Goal: Task Accomplishment & Management: Complete application form

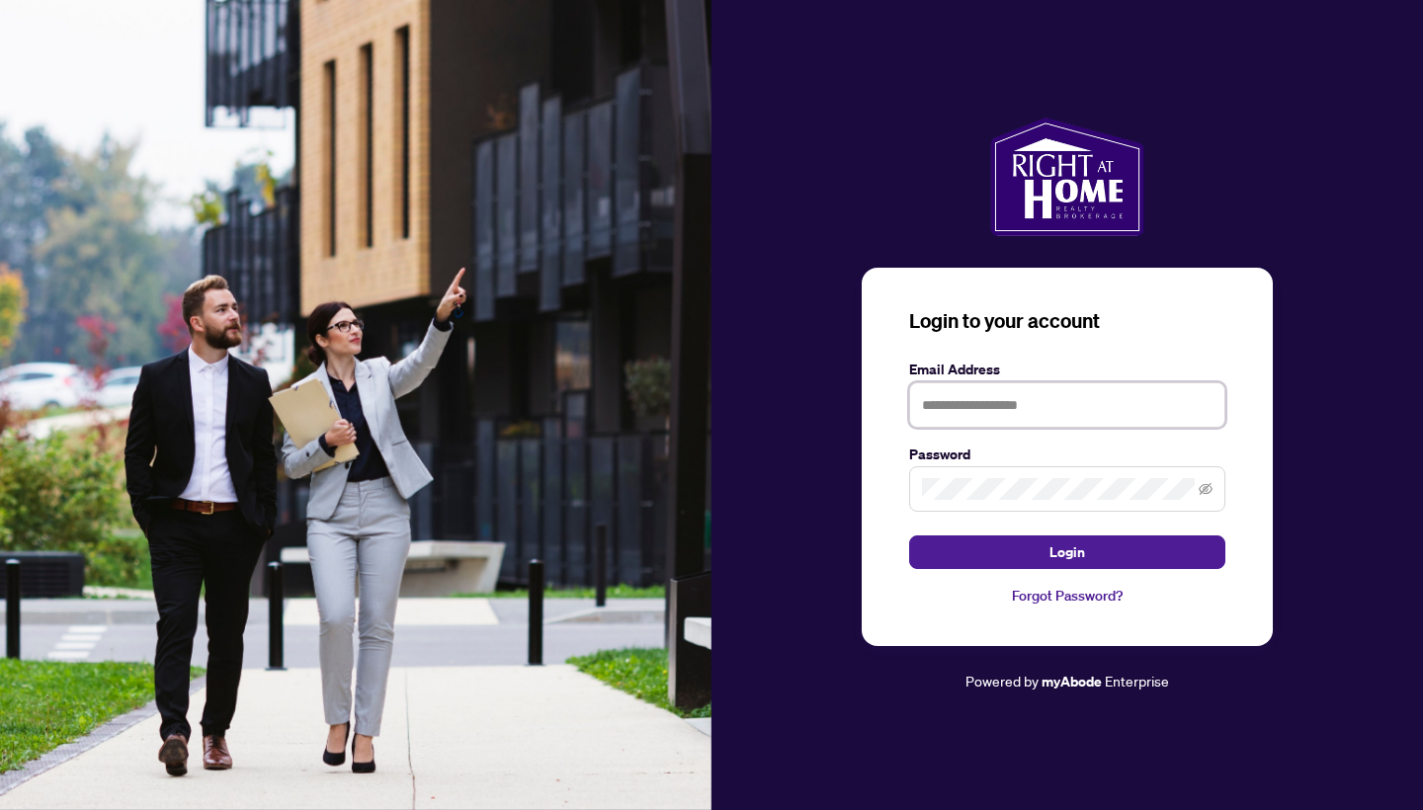
type input "**********"
click at [1067, 552] on button "Login" at bounding box center [1067, 552] width 316 height 34
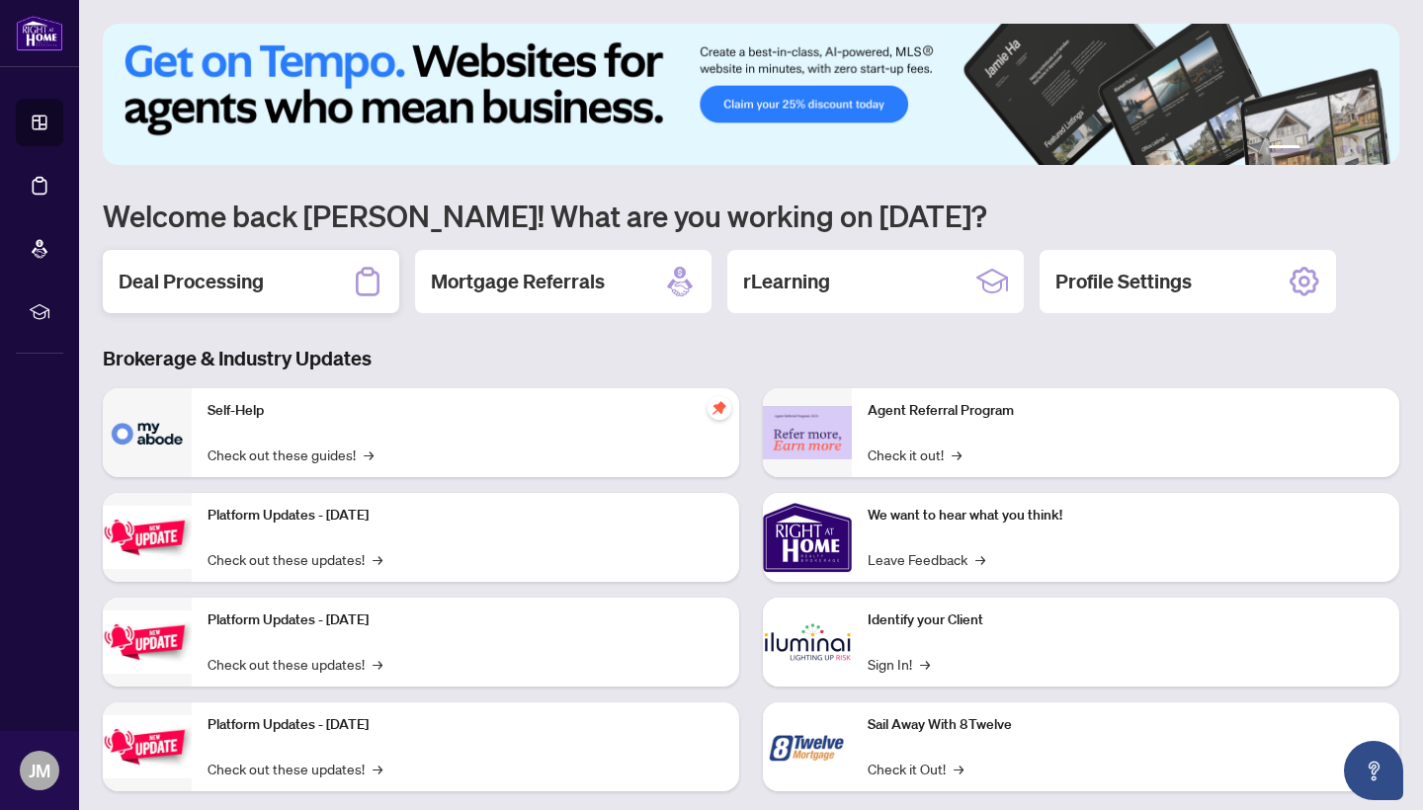
click at [210, 288] on h2 "Deal Processing" at bounding box center [191, 282] width 145 height 28
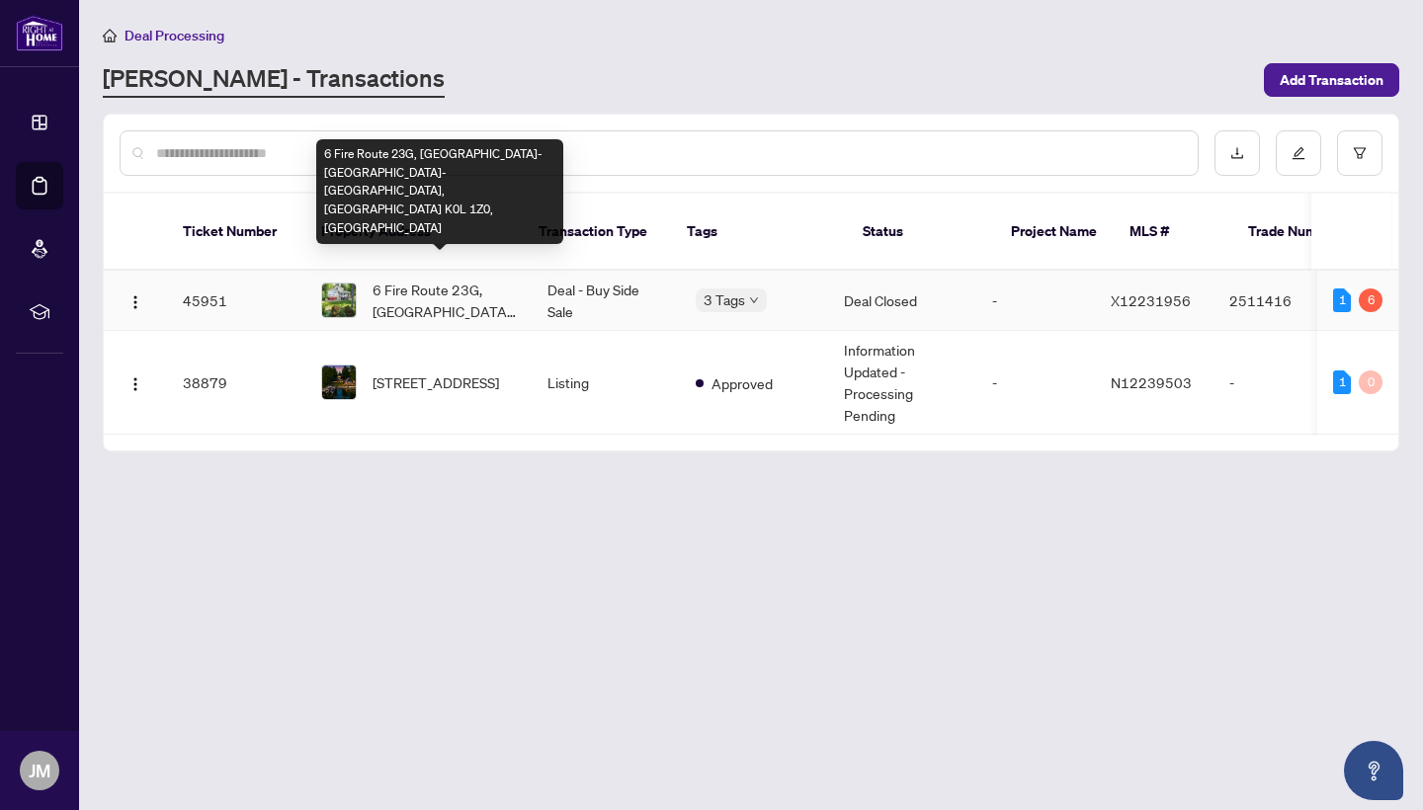
click at [432, 279] on span "6 Fire Route 23G, [GEOGRAPHIC_DATA]-[GEOGRAPHIC_DATA]-[GEOGRAPHIC_DATA], [GEOGR…" at bounding box center [443, 300] width 143 height 43
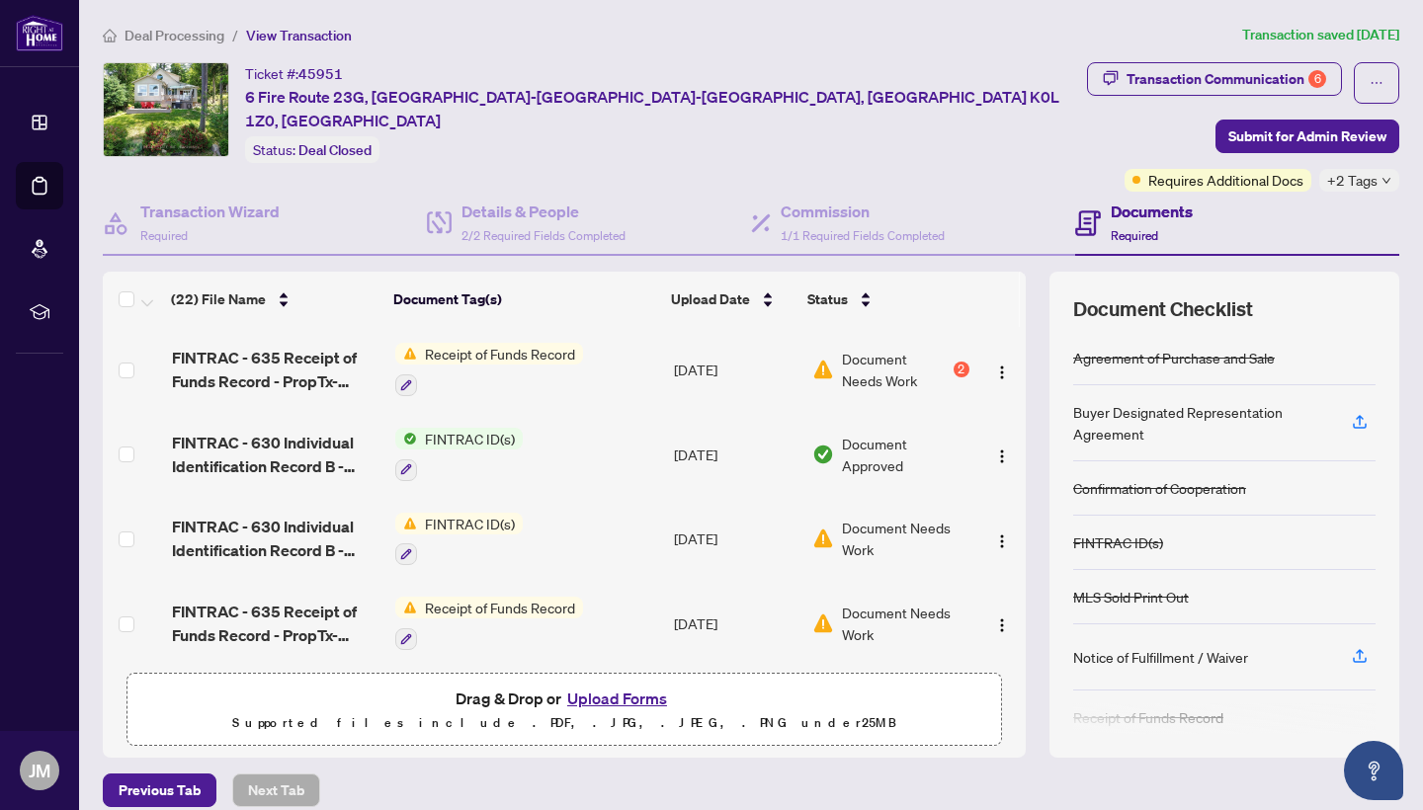
click at [866, 360] on span "Document Needs Work" at bounding box center [896, 369] width 108 height 43
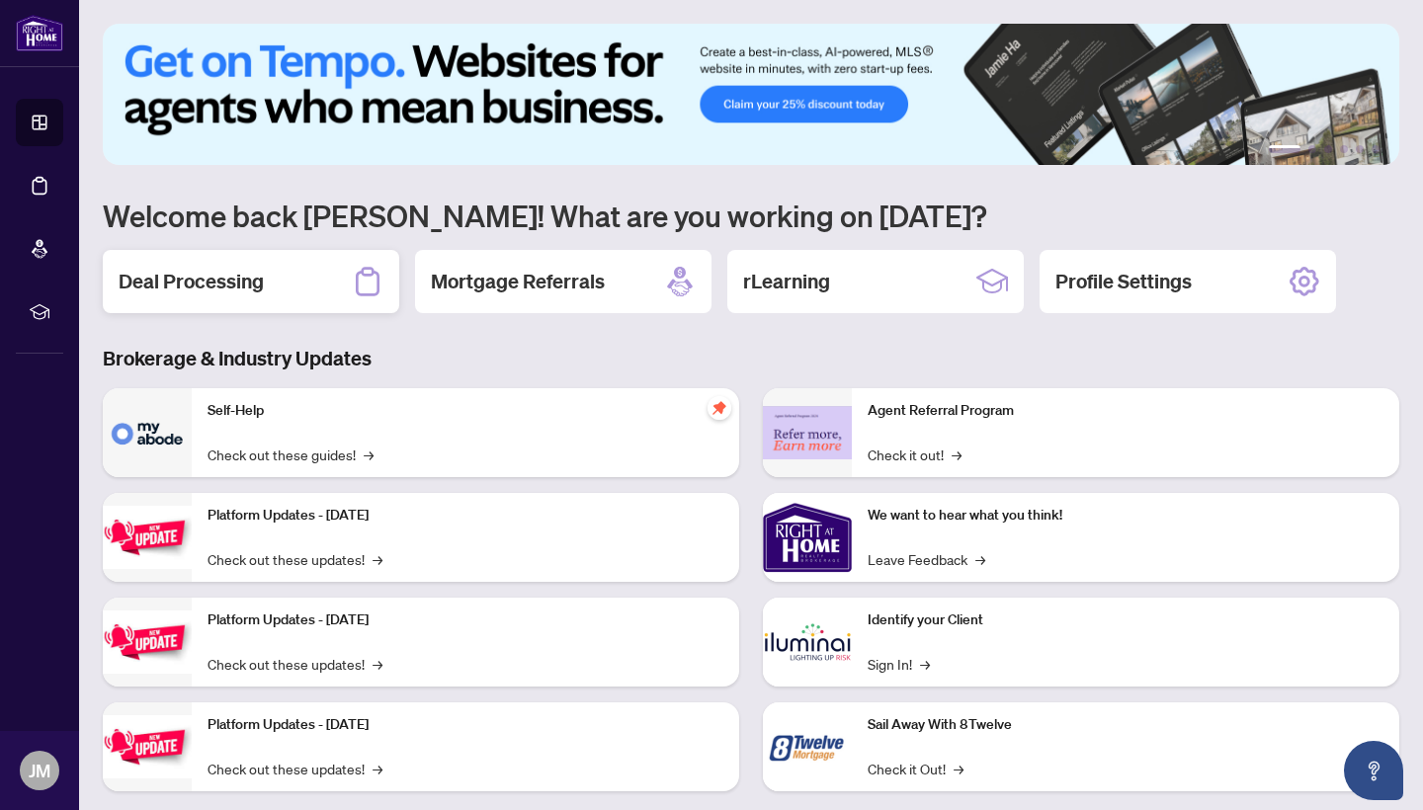
click at [206, 279] on h2 "Deal Processing" at bounding box center [191, 282] width 145 height 28
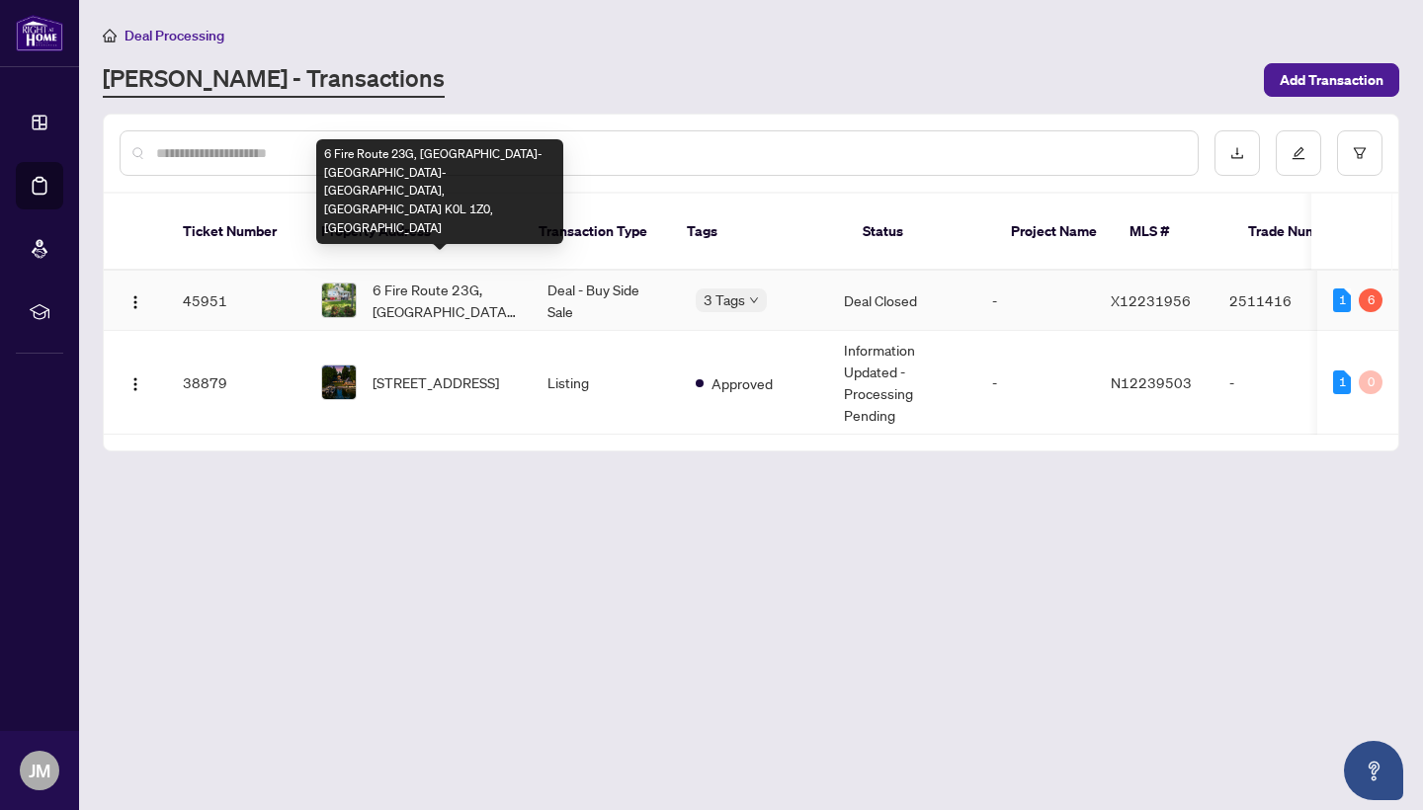
click at [451, 279] on span "6 Fire Route 23G, [GEOGRAPHIC_DATA]-[GEOGRAPHIC_DATA]-[GEOGRAPHIC_DATA], [GEOGR…" at bounding box center [443, 300] width 143 height 43
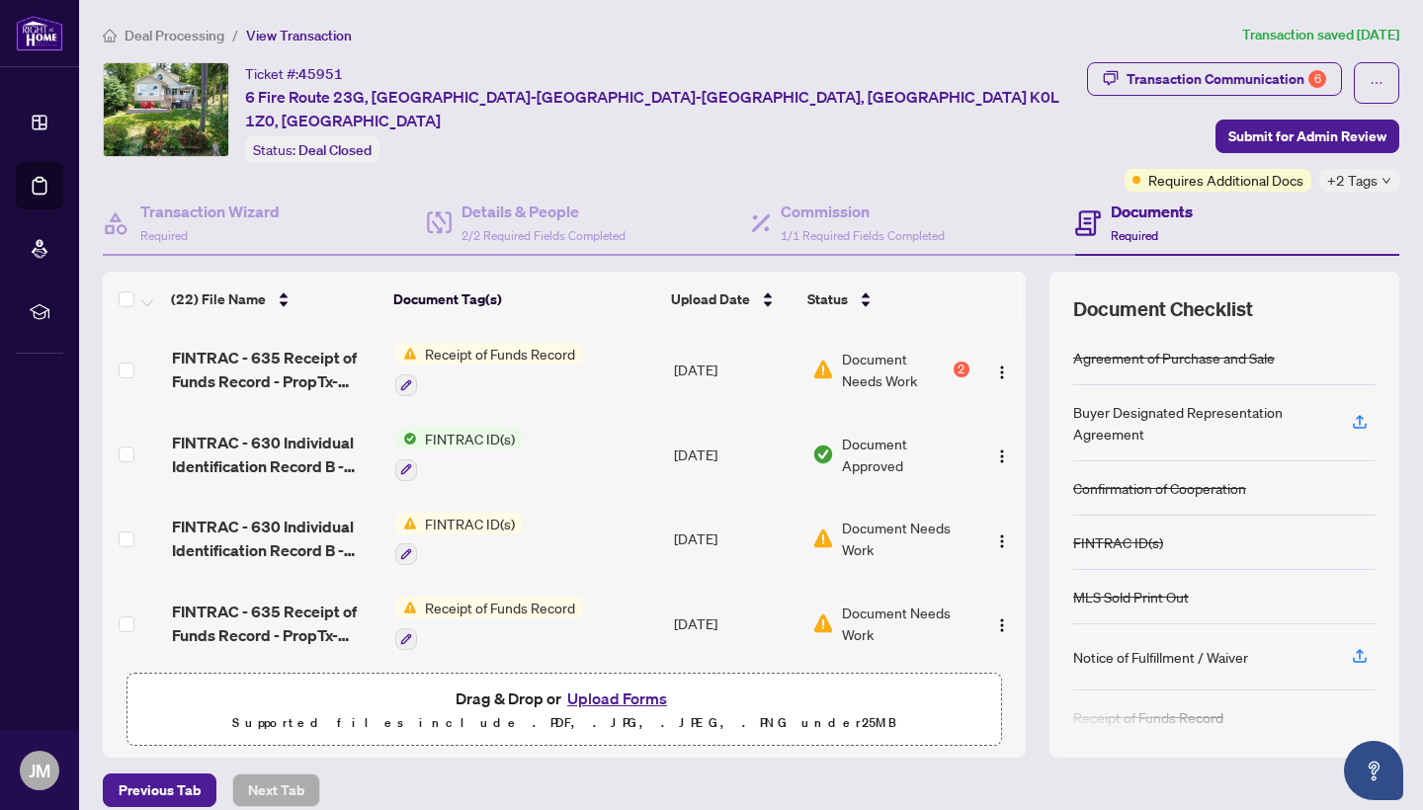
click at [884, 359] on span "Document Needs Work" at bounding box center [896, 369] width 108 height 43
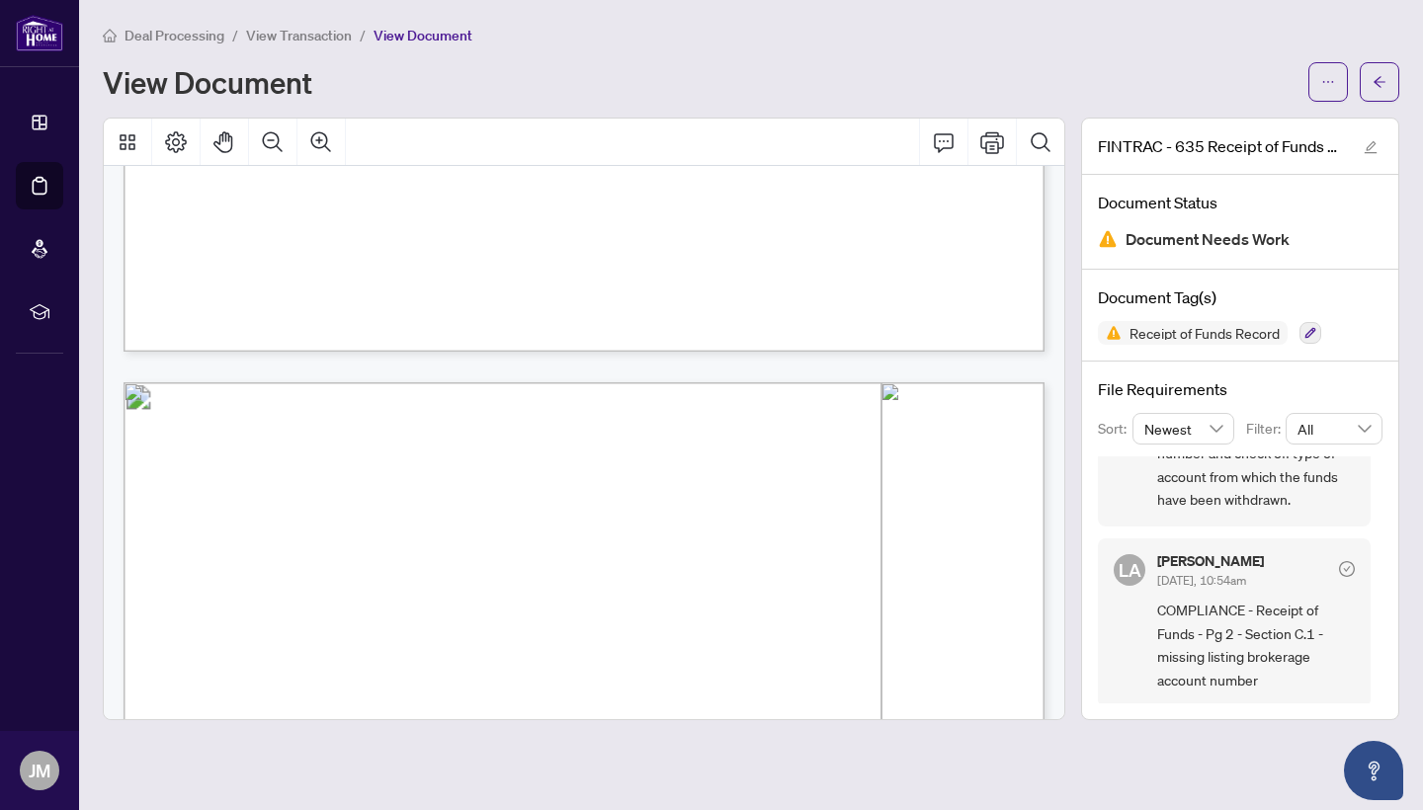
scroll to position [1221, 0]
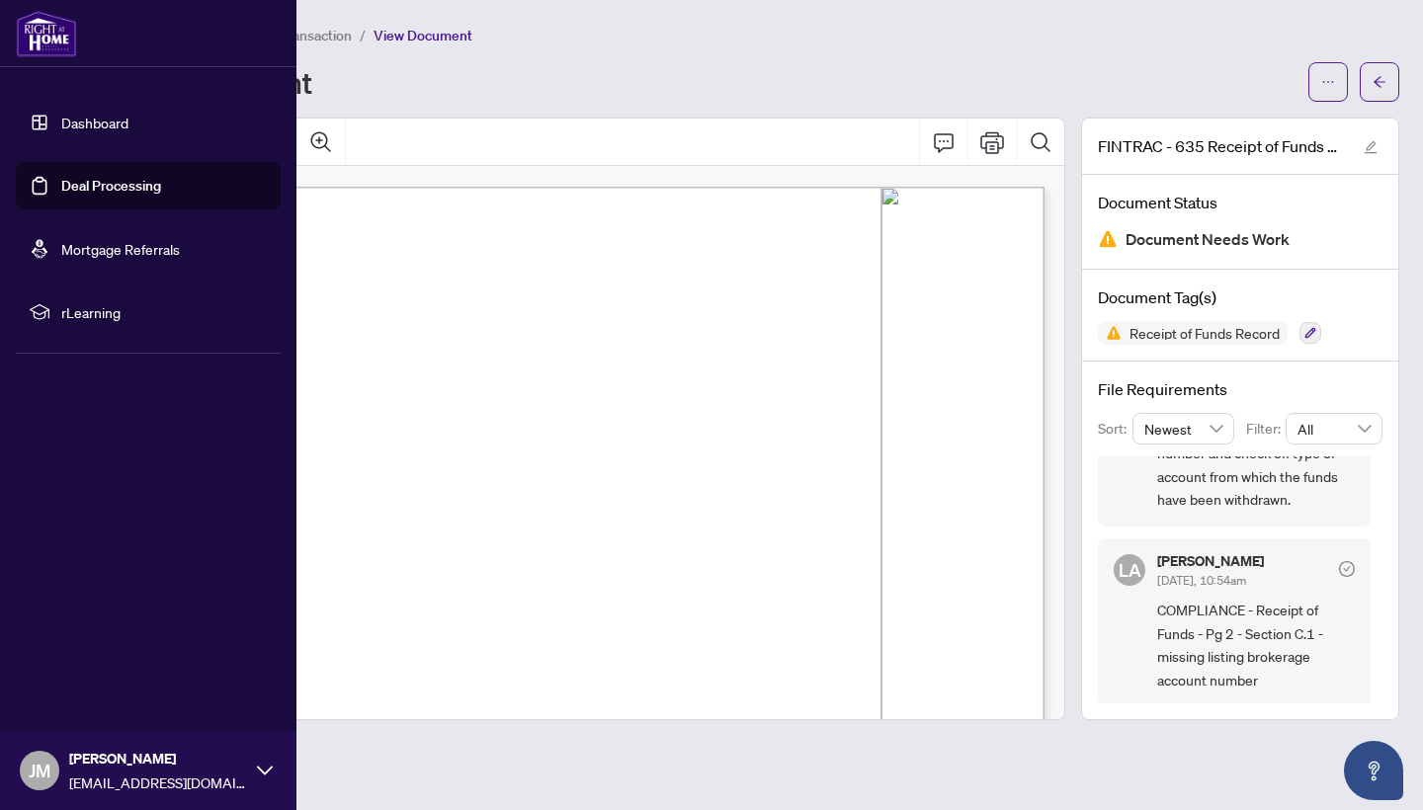
click at [96, 126] on link "Dashboard" at bounding box center [94, 123] width 67 height 18
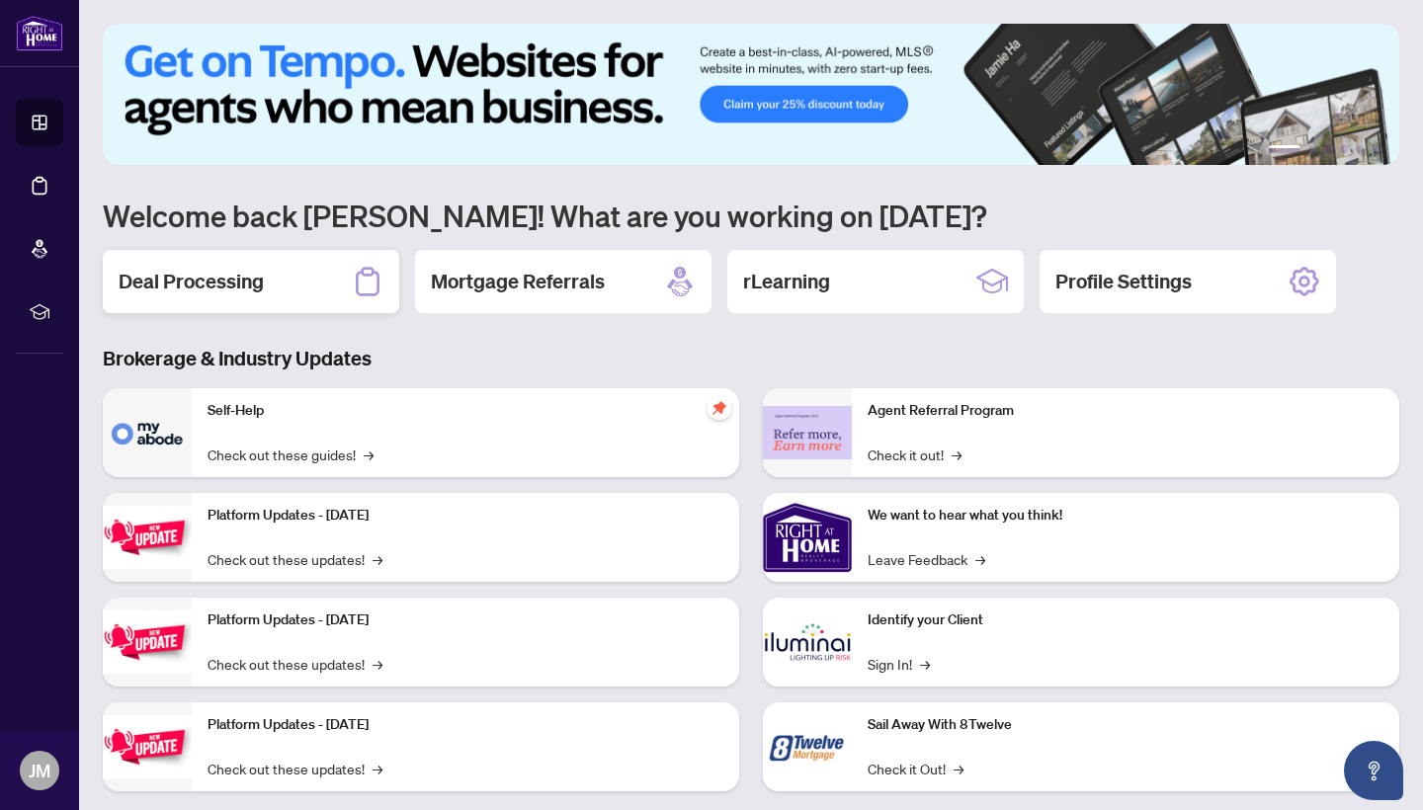
click at [269, 279] on div "Deal Processing" at bounding box center [251, 281] width 296 height 63
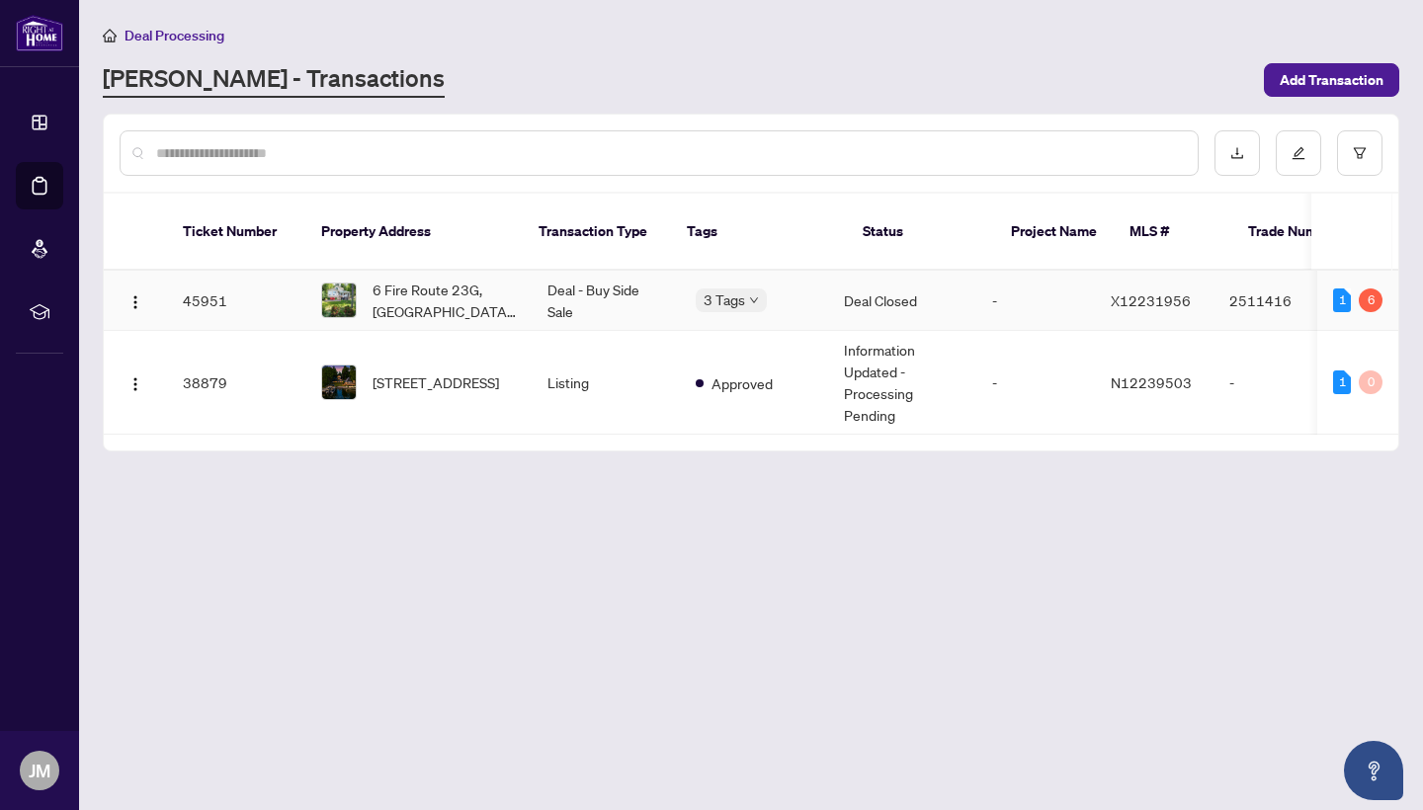
click at [903, 280] on td "Deal Closed" at bounding box center [902, 301] width 148 height 60
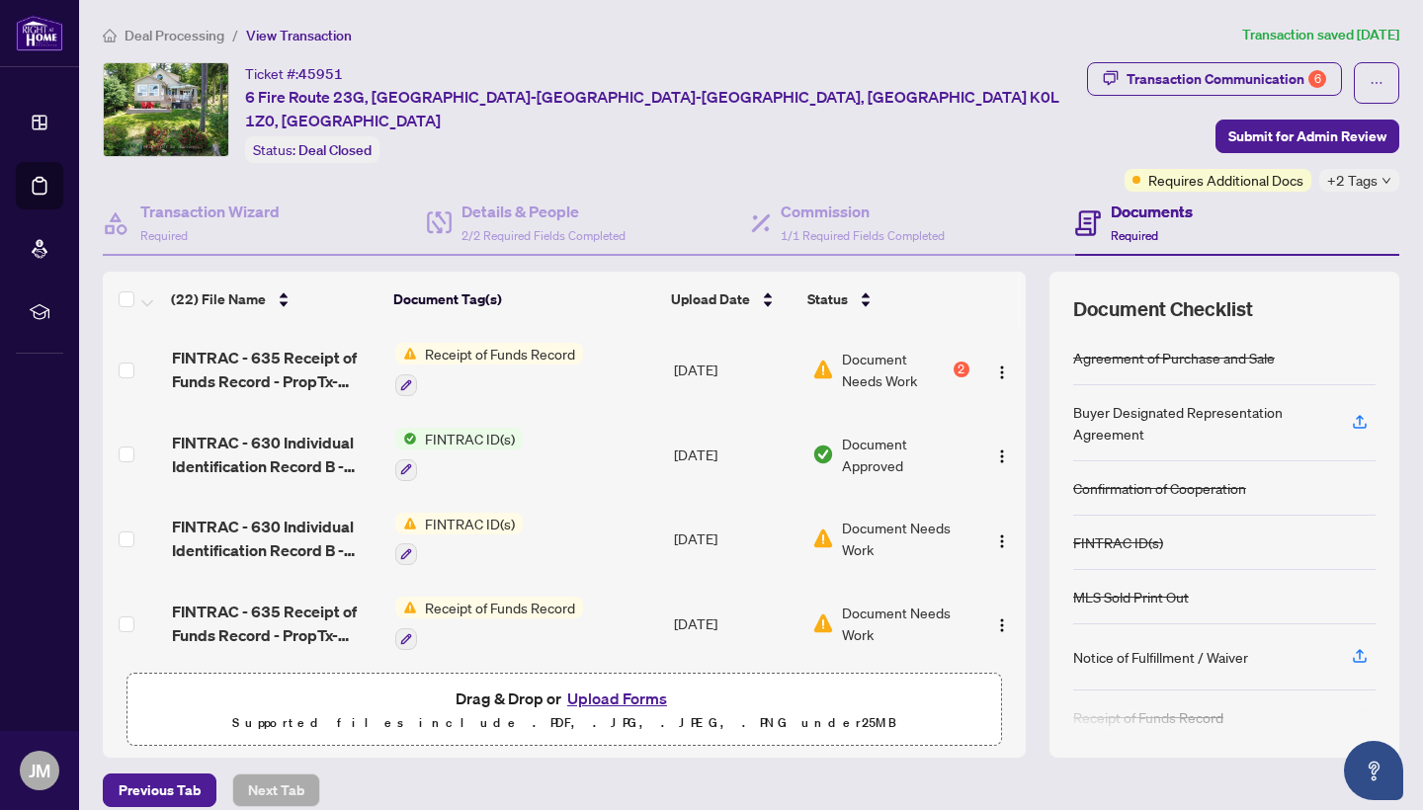
click at [623, 696] on button "Upload Forms" at bounding box center [617, 699] width 112 height 26
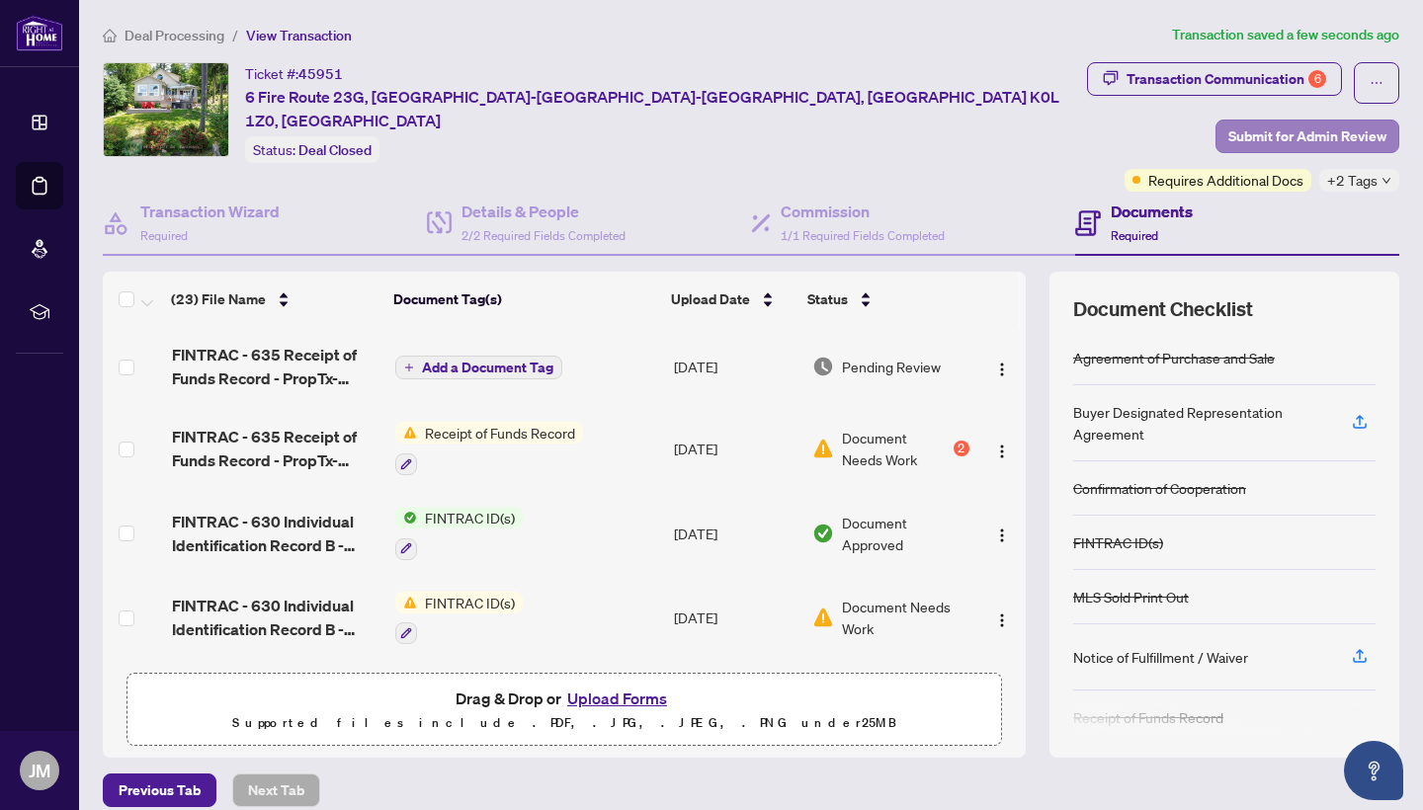
click at [1322, 131] on span "Submit for Admin Review" at bounding box center [1307, 137] width 158 height 32
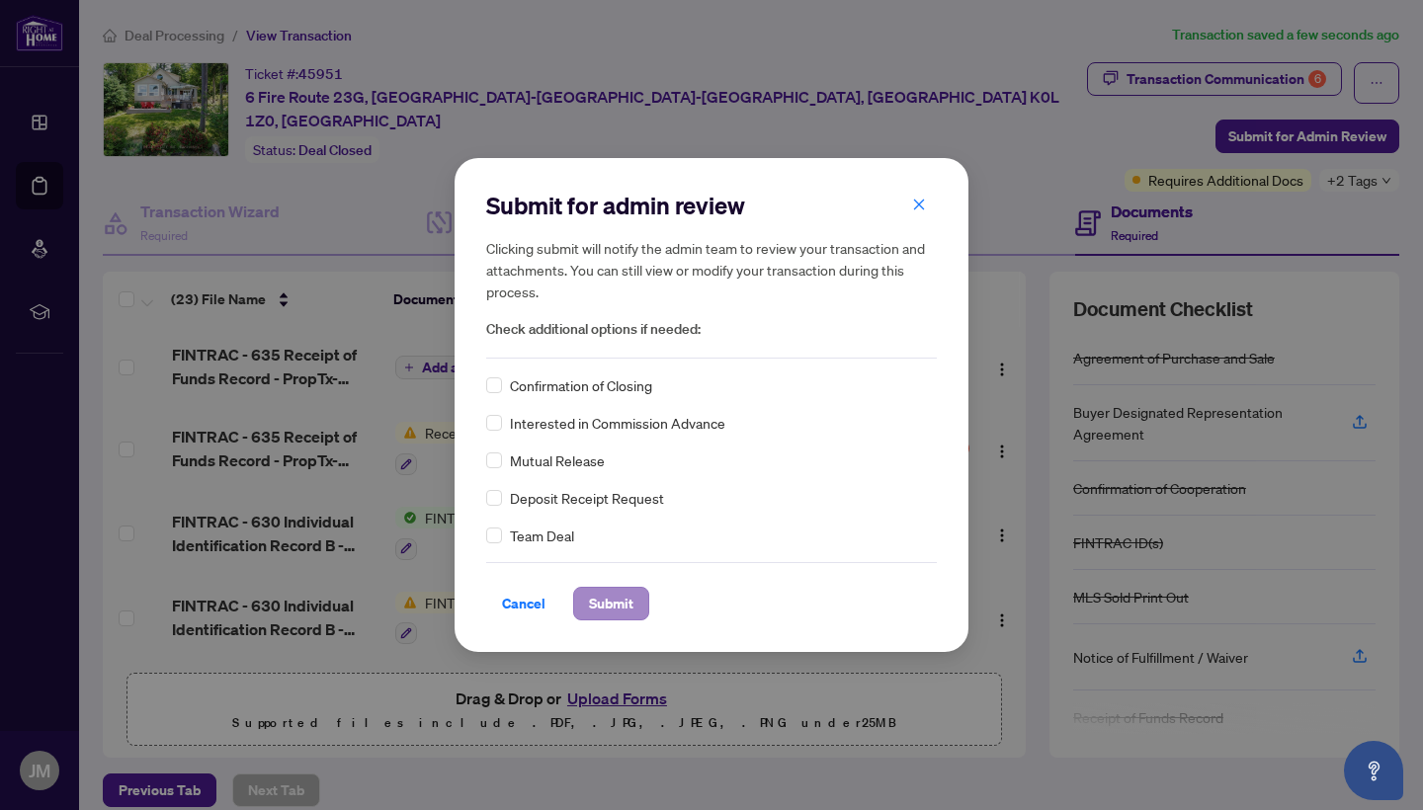
click at [611, 611] on span "Submit" at bounding box center [611, 604] width 44 height 32
